Goal: Task Accomplishment & Management: Manage account settings

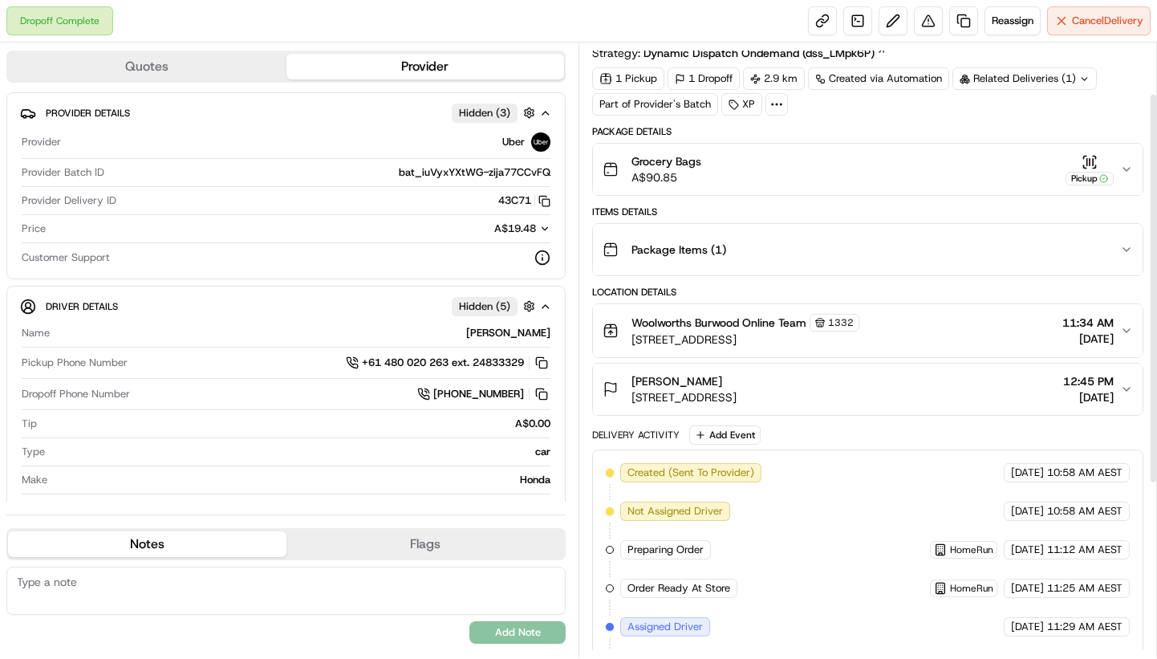
scroll to position [80, 0]
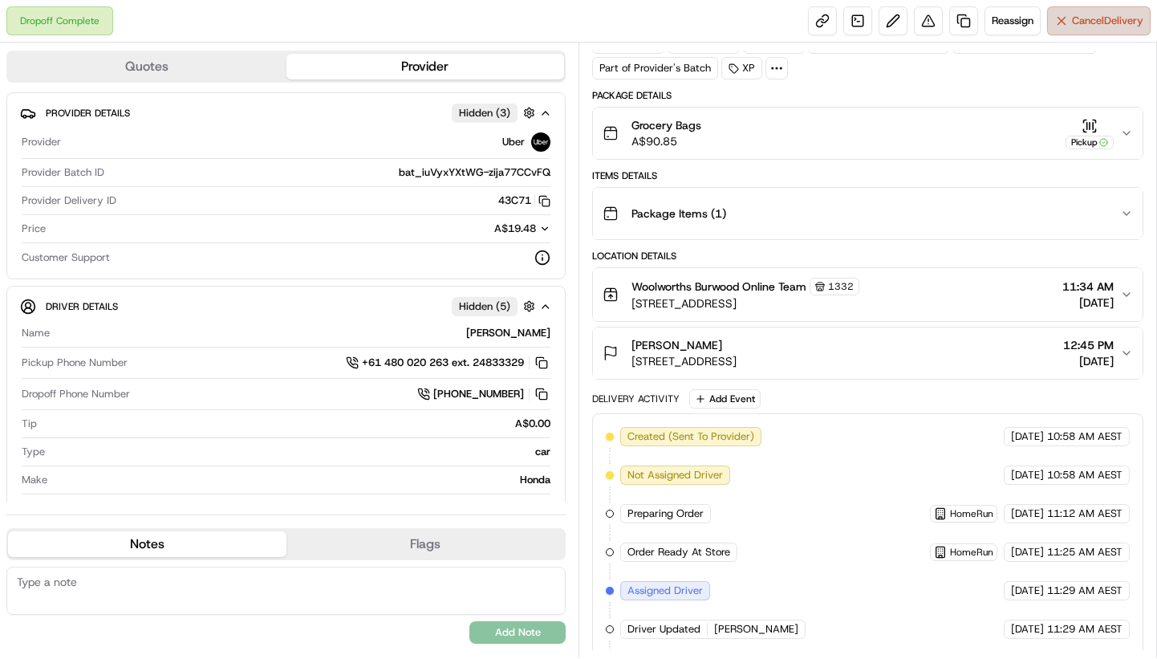
click at [1078, 20] on span "Cancel Delivery" at bounding box center [1107, 21] width 71 height 14
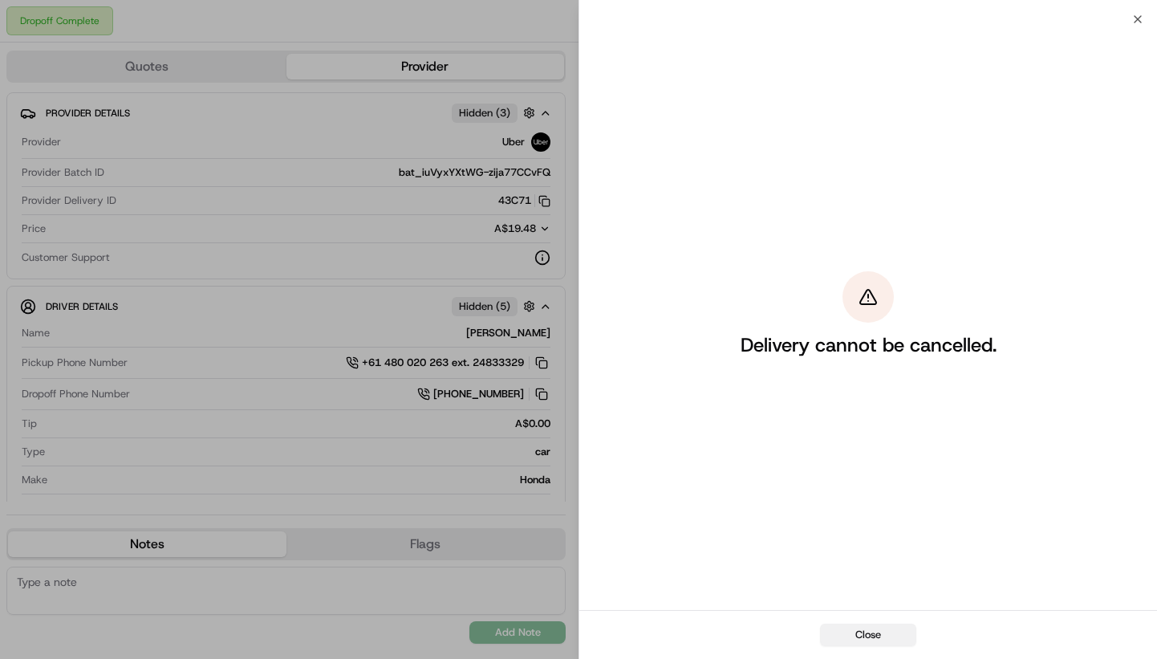
click at [869, 635] on button "Close" at bounding box center [868, 634] width 96 height 22
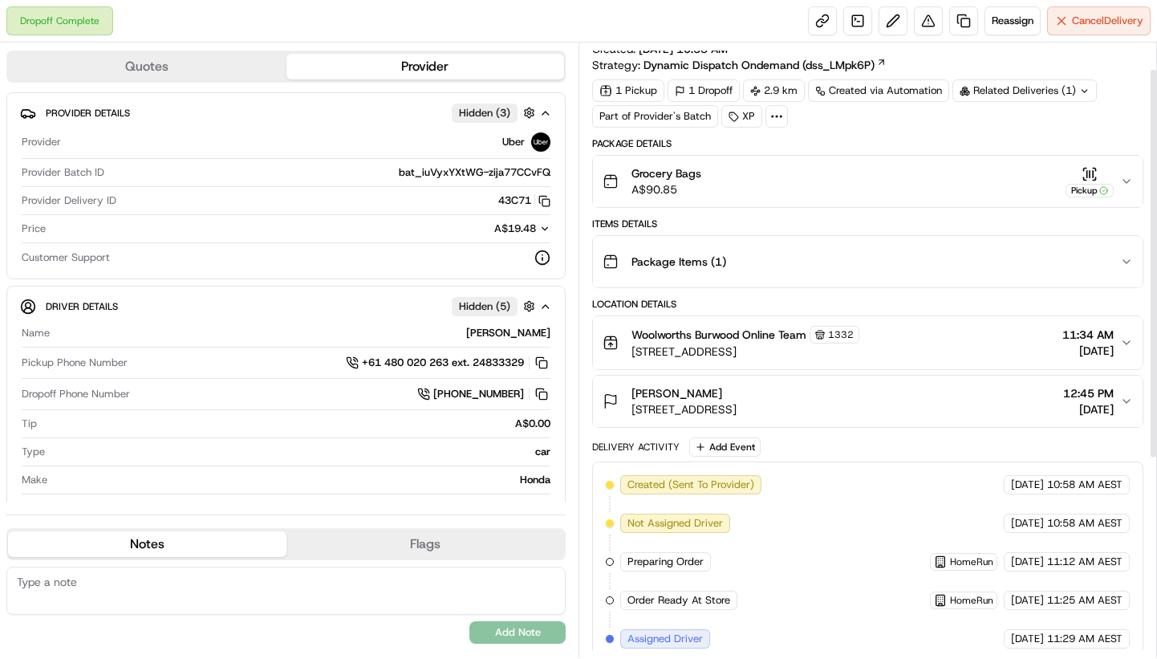
scroll to position [31, 0]
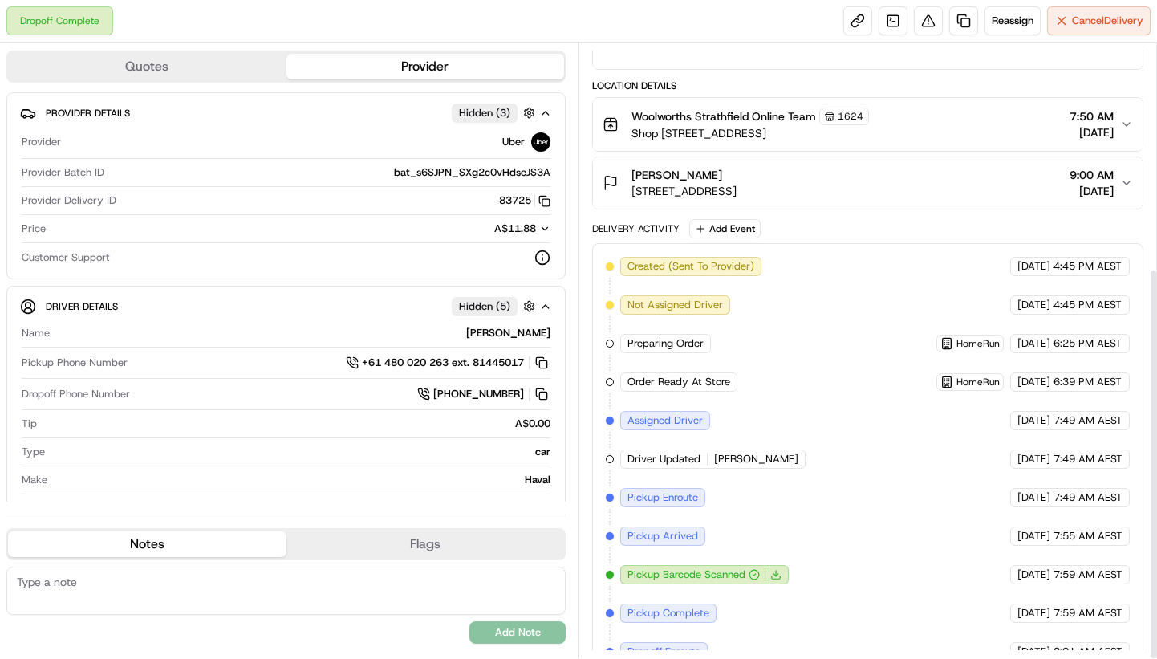
scroll to position [352, 0]
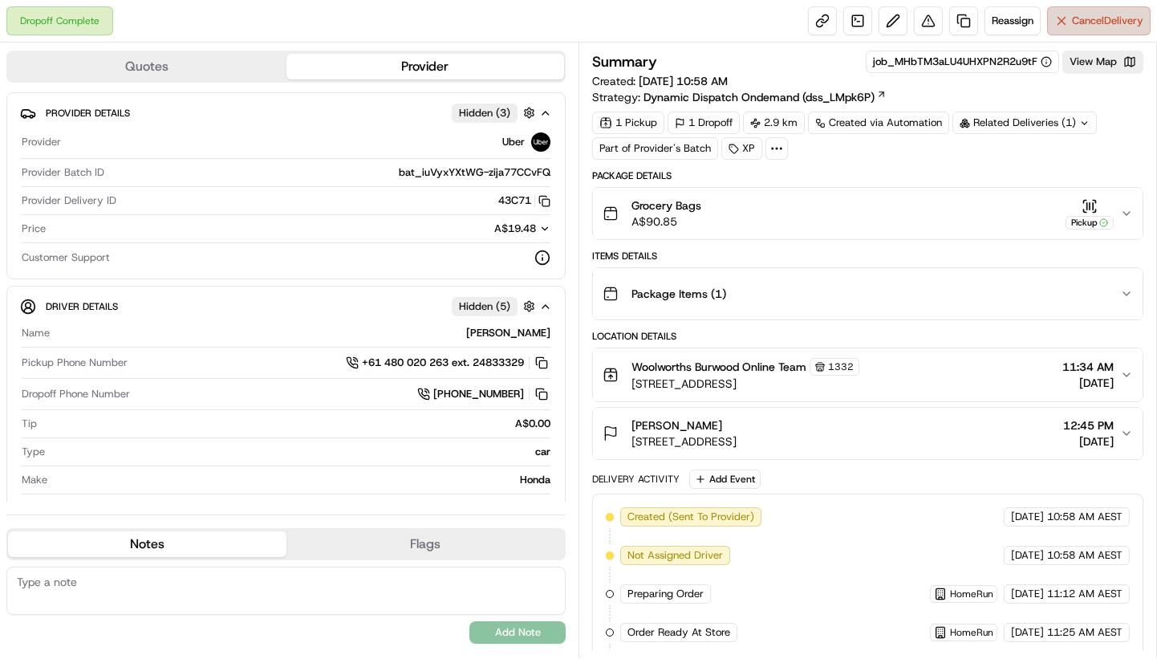
click at [1076, 15] on span "Cancel Delivery" at bounding box center [1107, 21] width 71 height 14
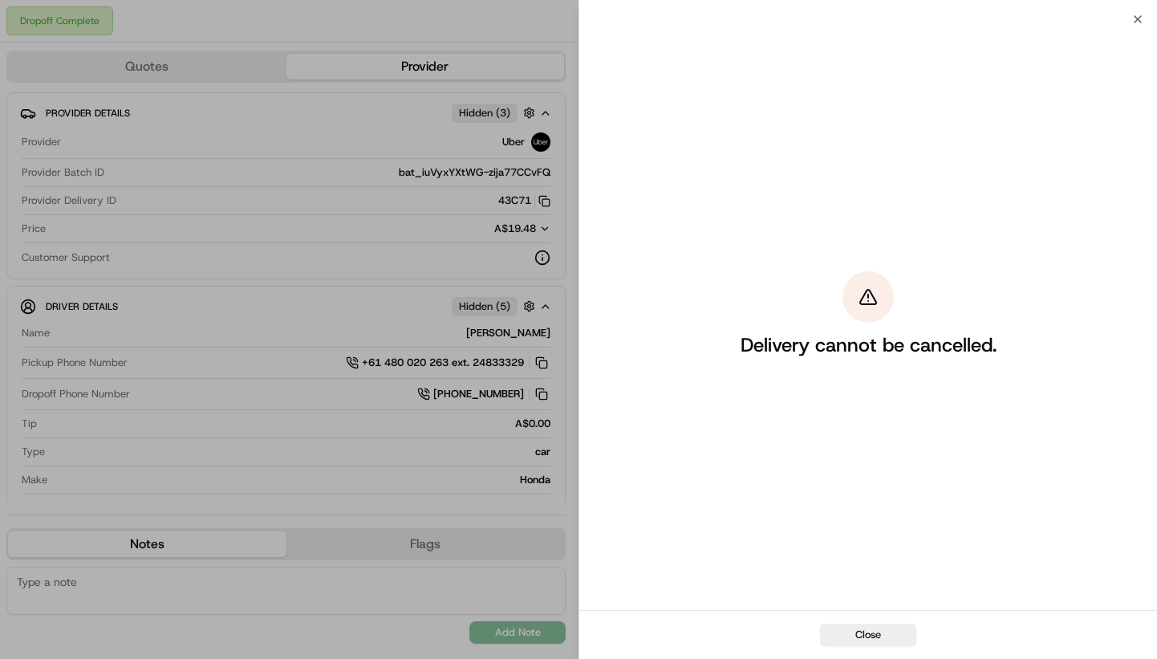
click at [867, 629] on button "Close" at bounding box center [868, 634] width 96 height 22
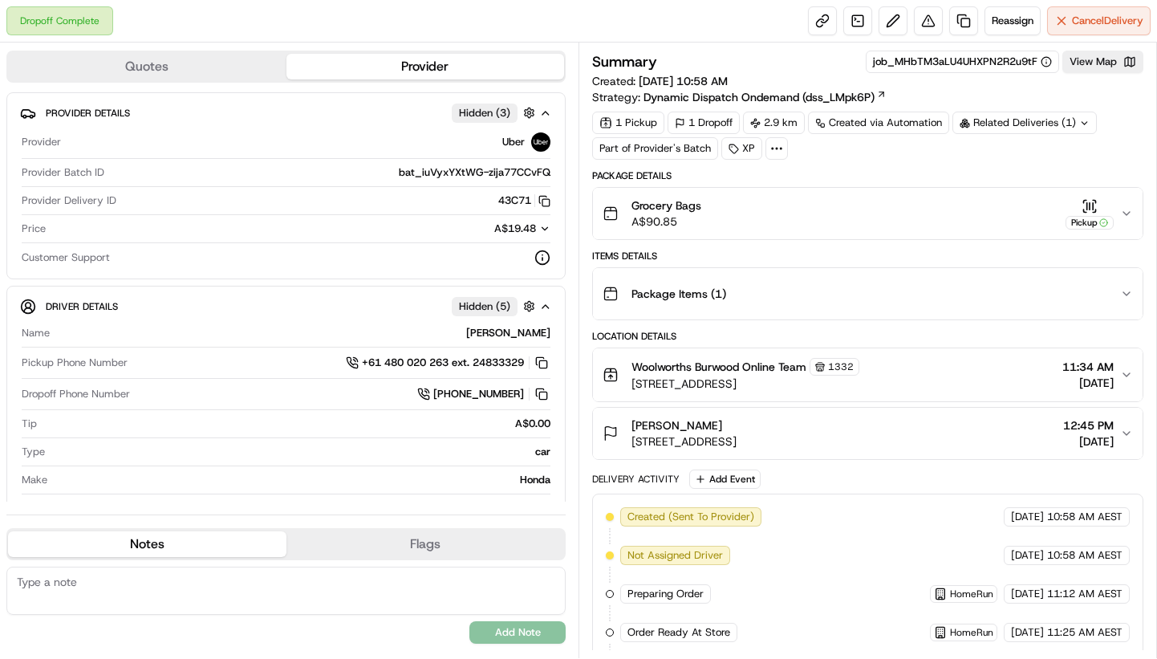
click at [1080, 122] on icon at bounding box center [1084, 123] width 10 height 10
click at [981, 250] on div "Items Details" at bounding box center [867, 256] width 551 height 13
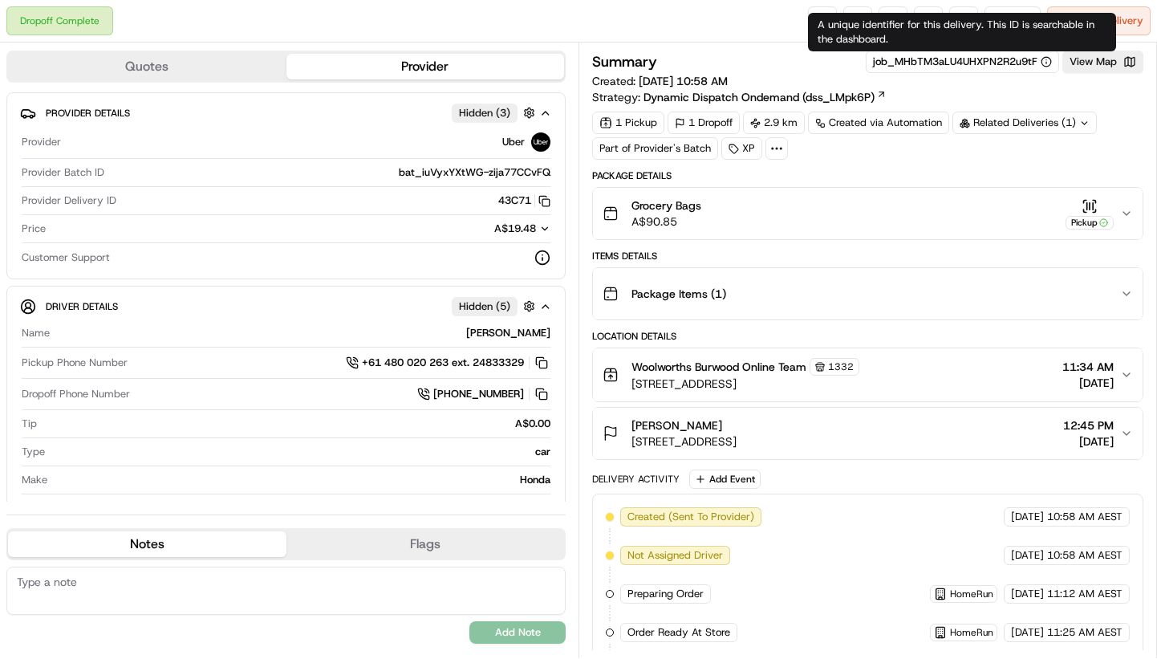
drag, startPoint x: 1042, startPoint y: 60, endPoint x: 896, endPoint y: 55, distance: 145.3
click at [896, 55] on div "job_MHbTM3aLU4UHXPN2R2u9tF" at bounding box center [962, 62] width 179 height 14
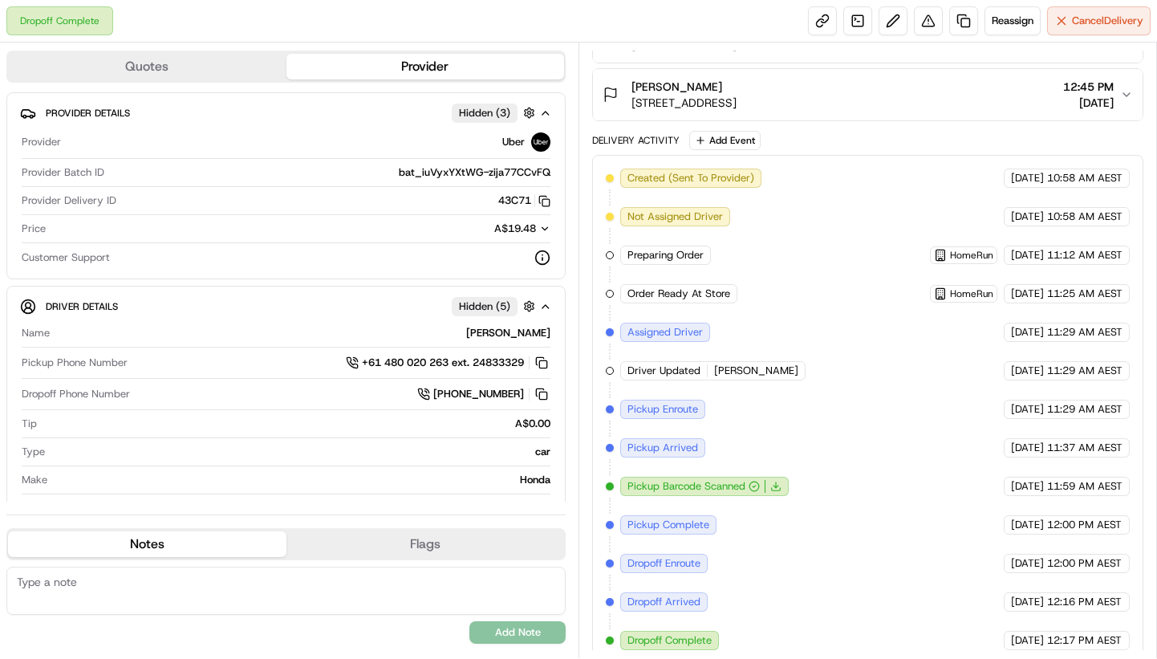
scroll to position [352, 0]
